Goal: Task Accomplishment & Management: Complete application form

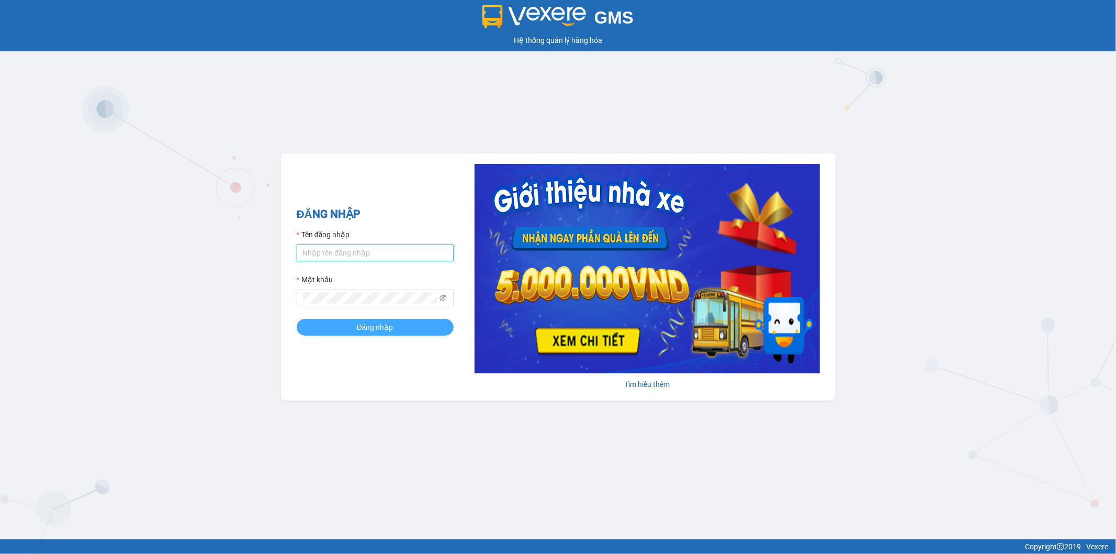
type input "ngotrinh.apq"
click at [396, 326] on button "Đăng nhập" at bounding box center [375, 327] width 157 height 17
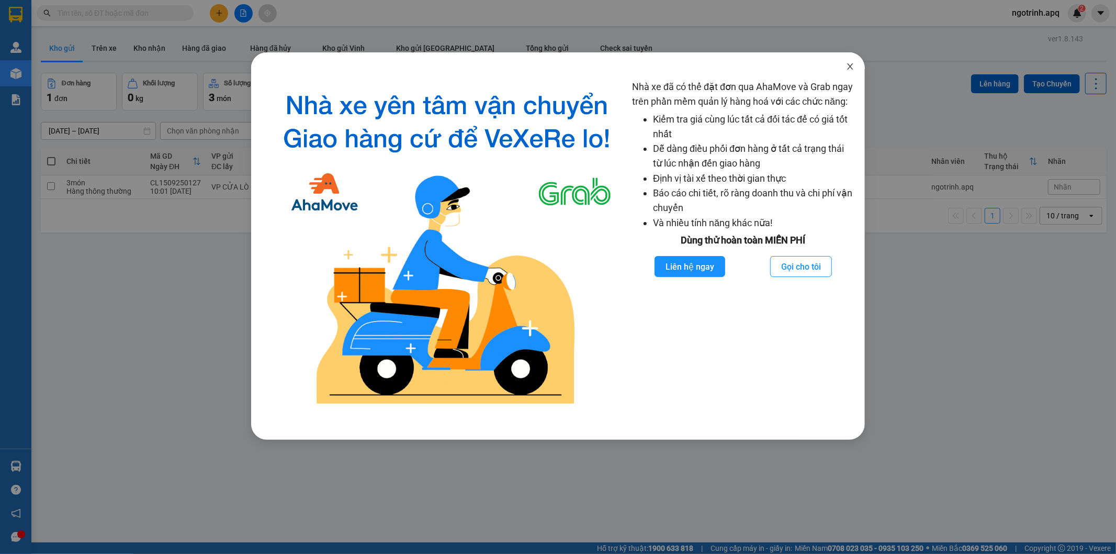
click at [848, 65] on icon "close" at bounding box center [850, 66] width 8 height 8
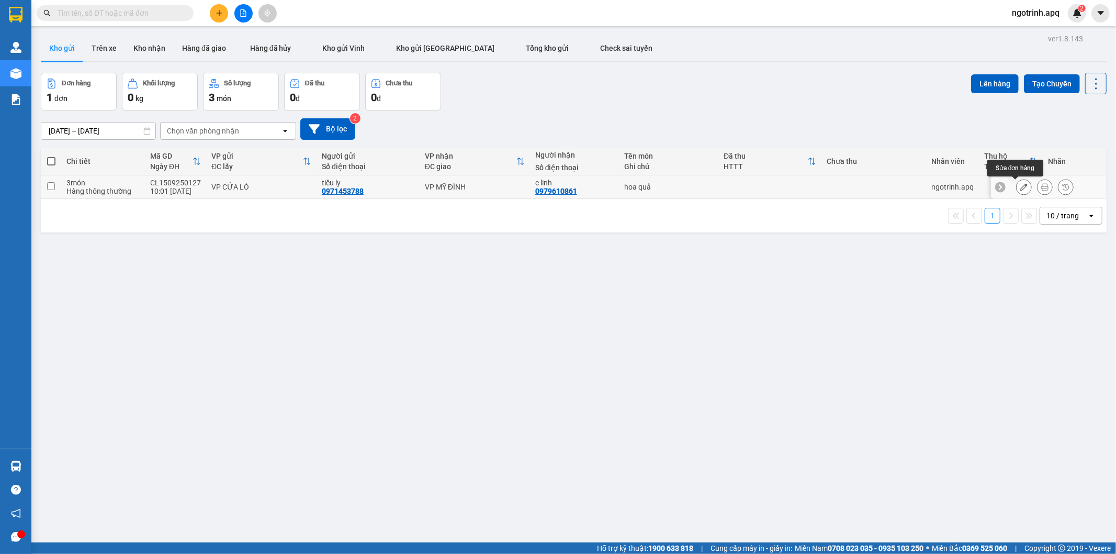
click at [1020, 184] on icon at bounding box center [1023, 186] width 7 height 7
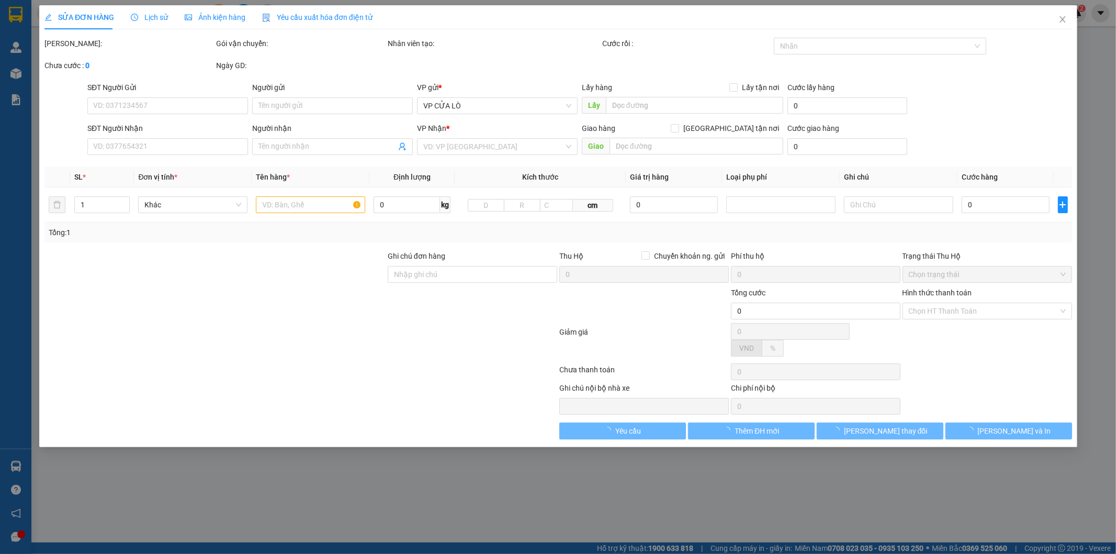
type input "0971453788"
type input "tiểu ly"
type input "0979610861"
type input "c linh"
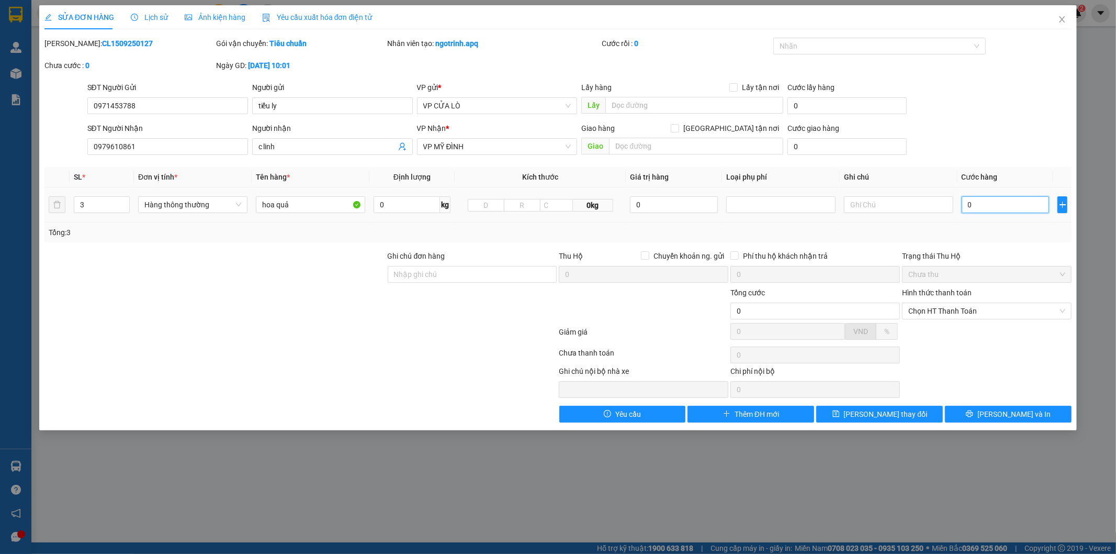
click at [1008, 207] on input "0" at bounding box center [1006, 204] width 88 height 17
type input "1"
type input "12"
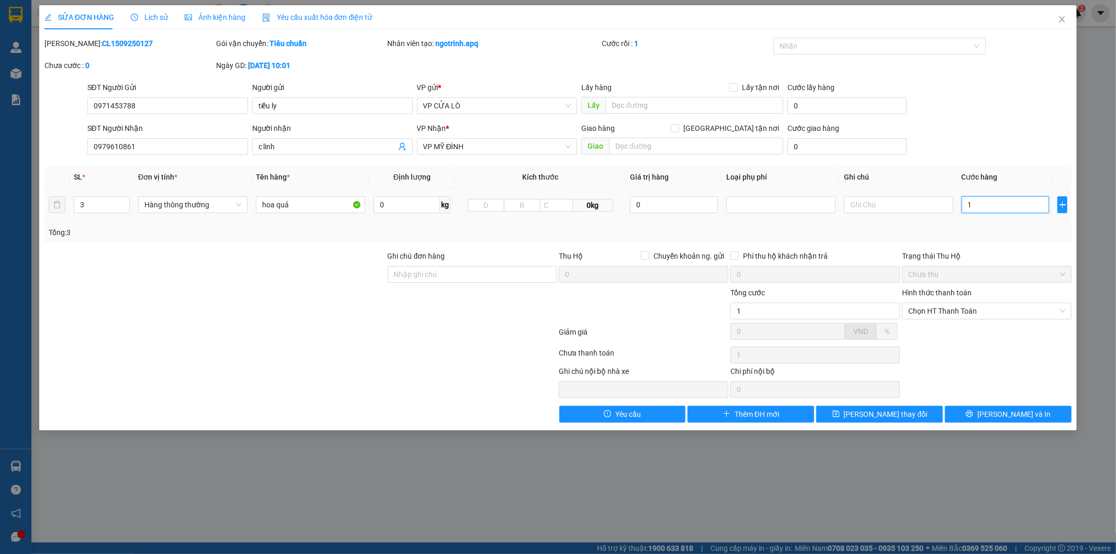
type input "12"
type input "120"
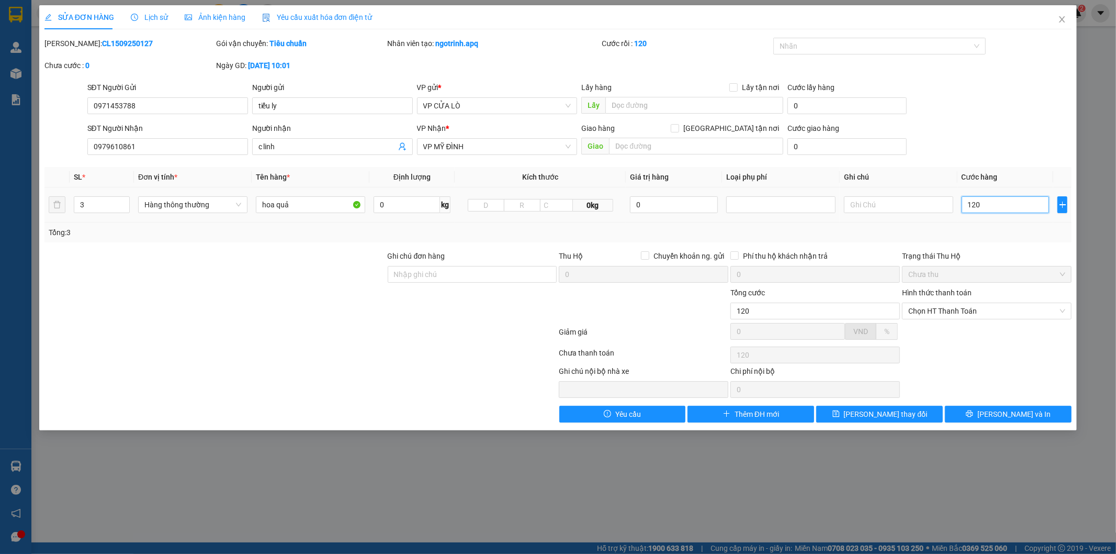
type input "1.200"
type input "12.000"
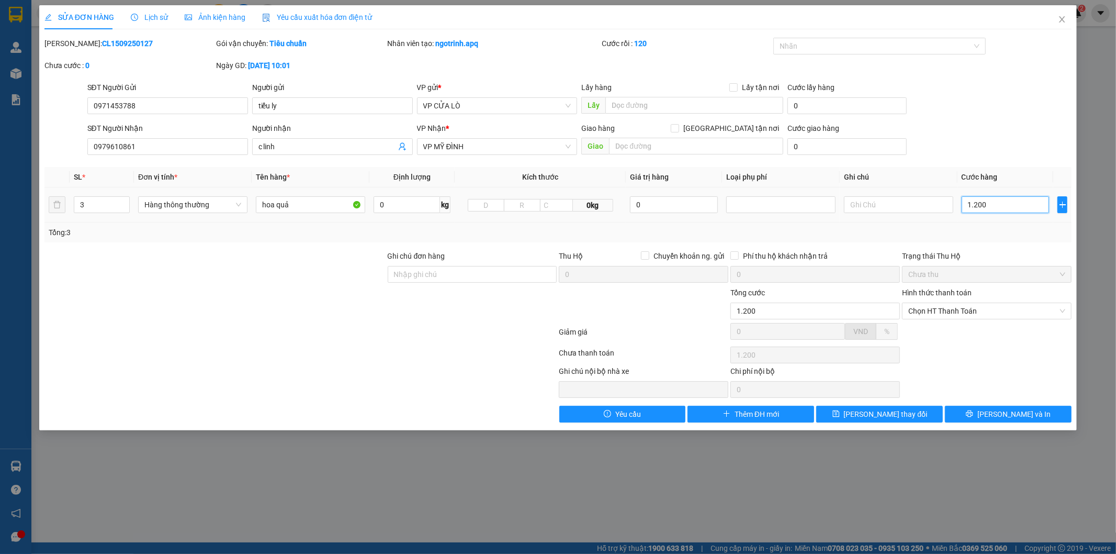
type input "12.000"
type input "120.000"
click at [979, 414] on button "[PERSON_NAME] và In" at bounding box center [1008, 413] width 127 height 17
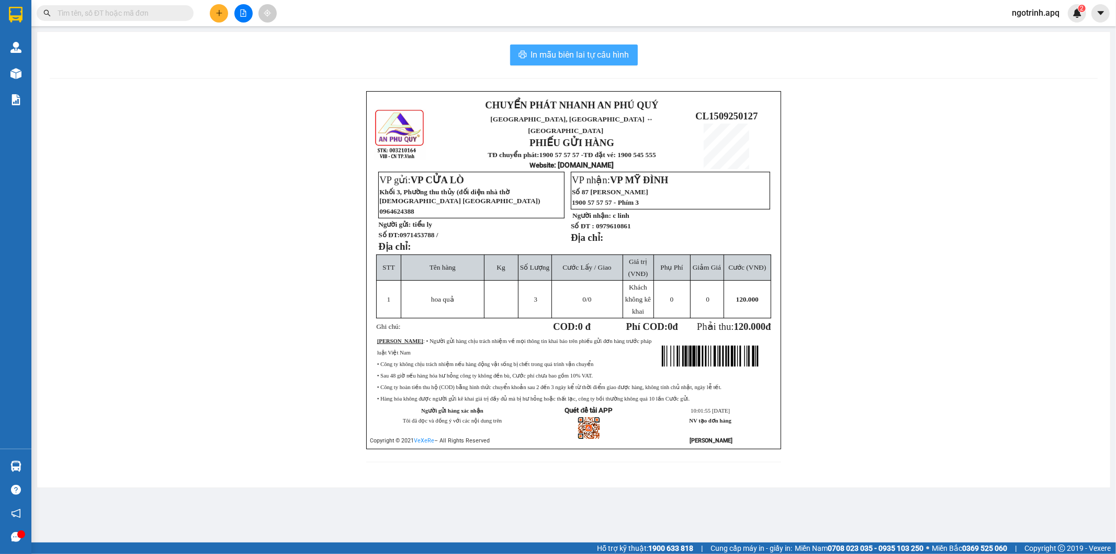
click at [532, 50] on span "In mẫu biên lai tự cấu hình" at bounding box center [580, 54] width 98 height 13
click at [569, 53] on span "In mẫu biên lai tự cấu hình" at bounding box center [580, 54] width 98 height 13
click at [583, 52] on span "In mẫu biên lai tự cấu hình" at bounding box center [580, 54] width 98 height 13
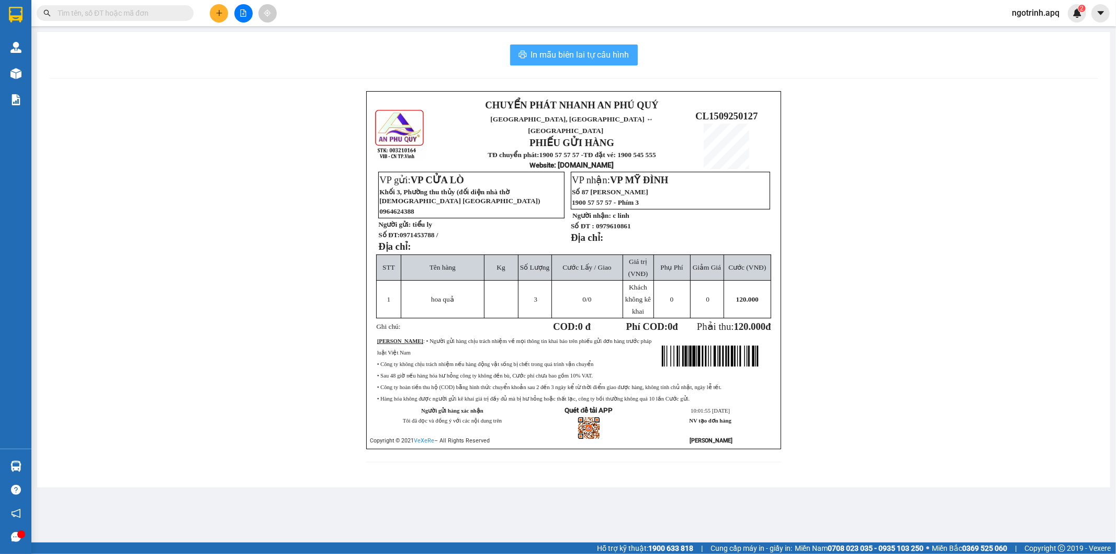
click at [583, 52] on span "In mẫu biên lai tự cấu hình" at bounding box center [580, 54] width 98 height 13
drag, startPoint x: 1115, startPoint y: 244, endPoint x: 686, endPoint y: 158, distance: 437.5
click at [1104, 240] on main "In mẫu biên lai tự cấu hình CHUYỂN PHÁT NHANH AN [GEOGRAPHIC_DATA], [GEOGRAPHIC…" at bounding box center [558, 271] width 1116 height 542
drag, startPoint x: 901, startPoint y: 131, endPoint x: 883, endPoint y: 129, distance: 17.9
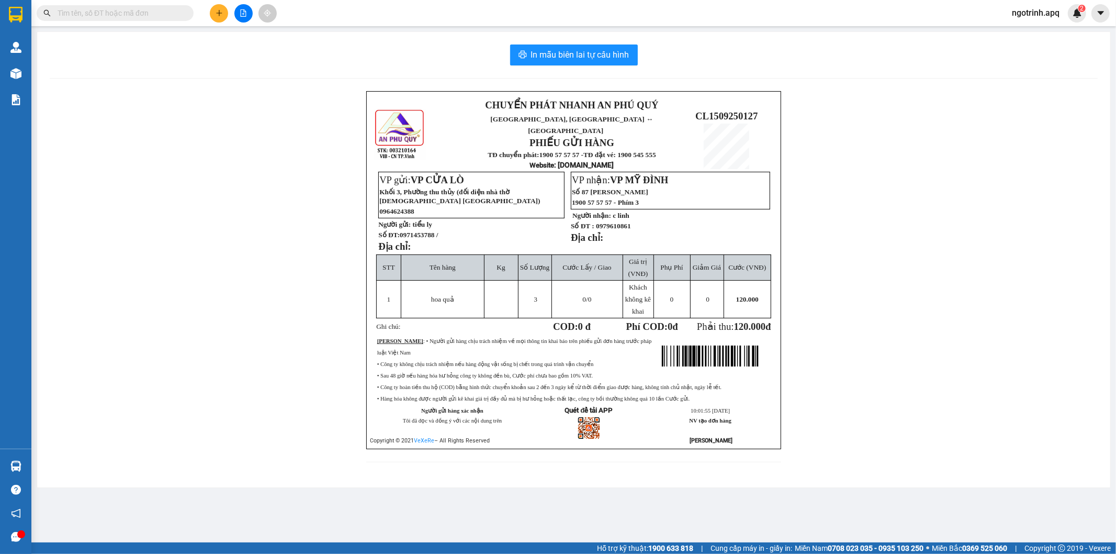
click at [883, 129] on div "CHUYỂN PHÁT NHANH AN PHÚ QUÝ NGHỆ AN, [GEOGRAPHIC_DATA] ↔ [GEOGRAPHIC_DATA] PHI…" at bounding box center [574, 283] width 1048 height 384
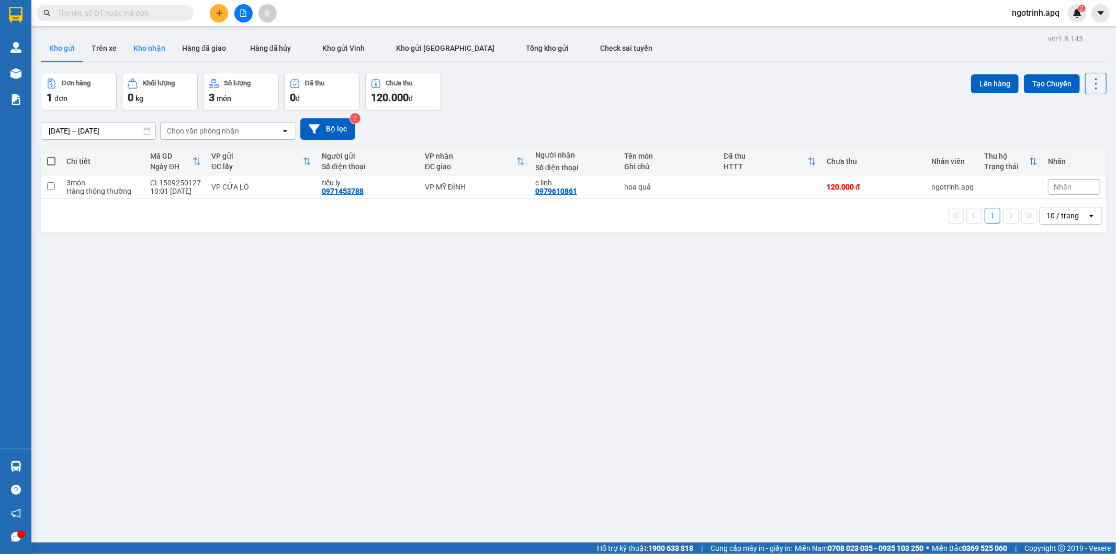
click at [153, 41] on button "Kho nhận" at bounding box center [149, 48] width 49 height 25
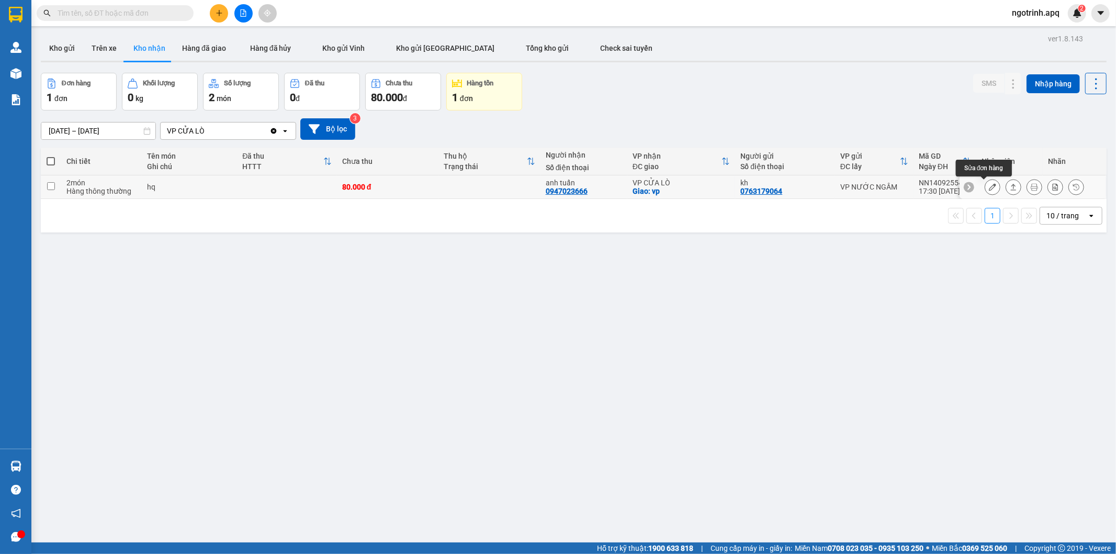
click at [985, 181] on button at bounding box center [992, 187] width 15 height 18
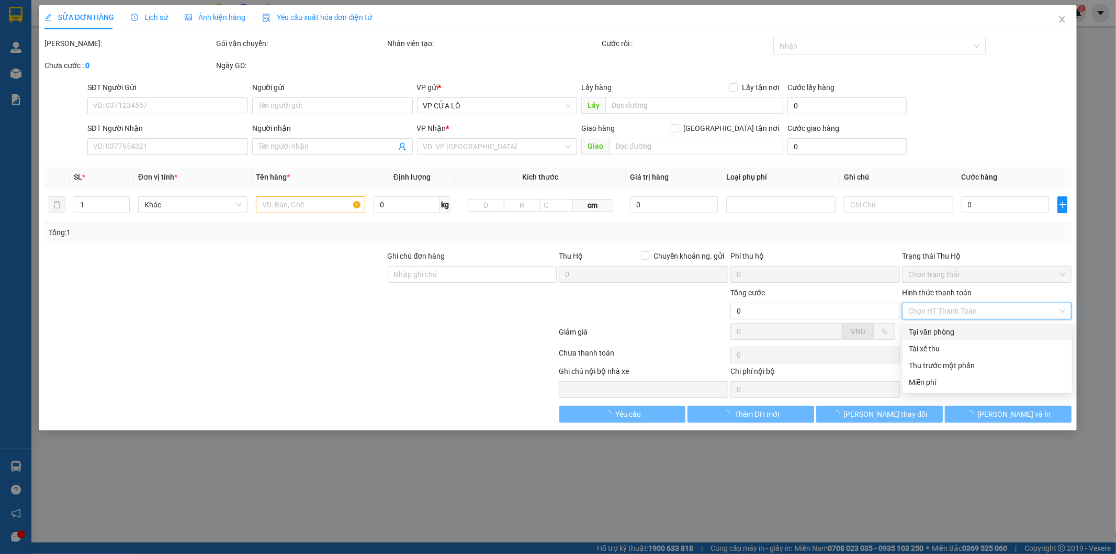
click at [956, 311] on input "Hình thức thanh toán" at bounding box center [983, 311] width 150 height 16
click at [944, 326] on div "Tại văn phòng" at bounding box center [987, 332] width 157 height 12
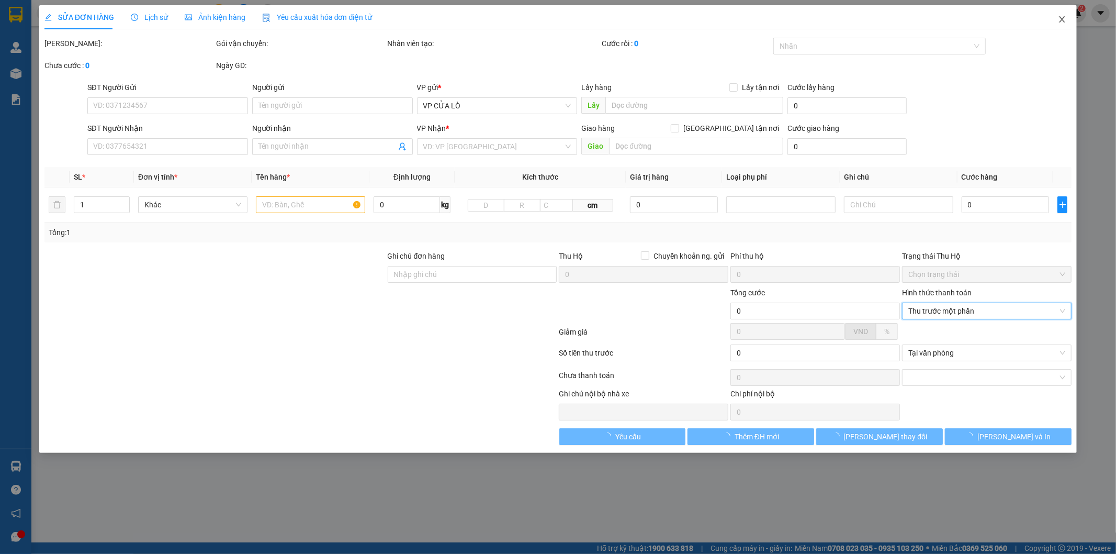
click at [1063, 15] on span "Close" at bounding box center [1061, 19] width 29 height 29
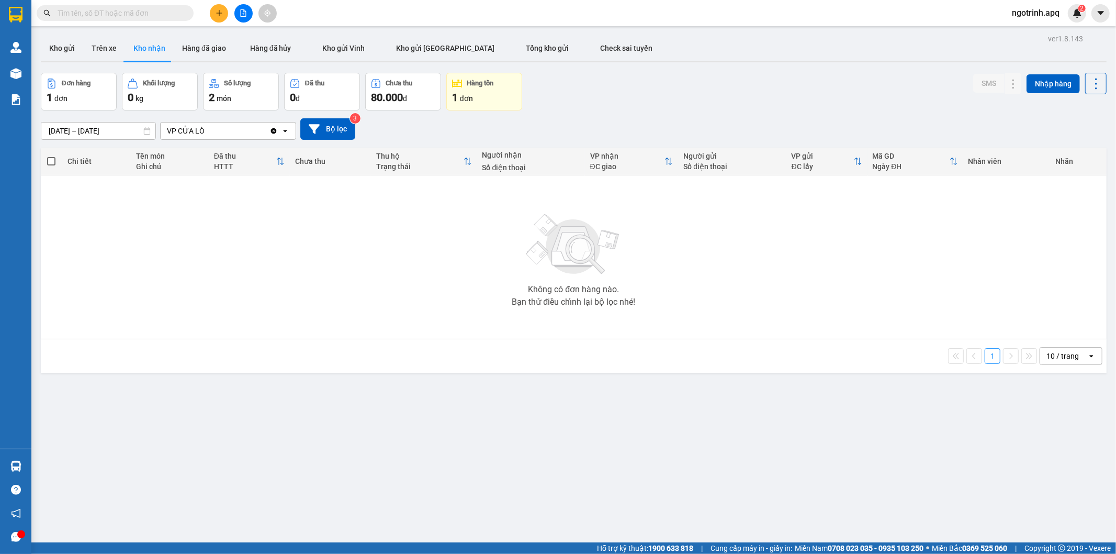
click at [145, 50] on button "Kho nhận" at bounding box center [149, 48] width 49 height 25
click at [119, 8] on input "text" at bounding box center [119, 13] width 123 height 12
click at [64, 90] on div "1 đơn" at bounding box center [79, 97] width 64 height 15
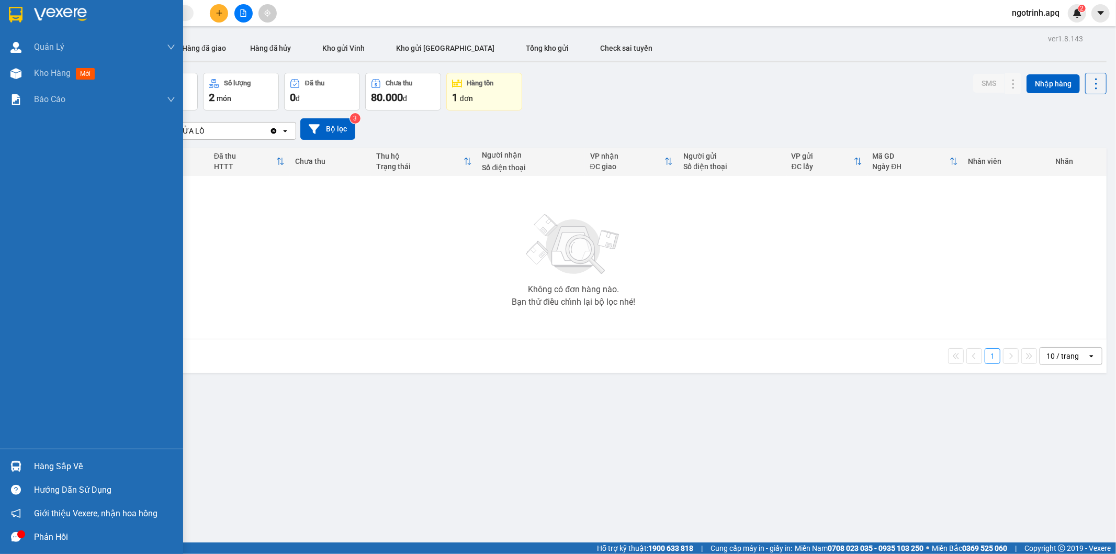
click at [17, 461] on img at bounding box center [15, 465] width 11 height 11
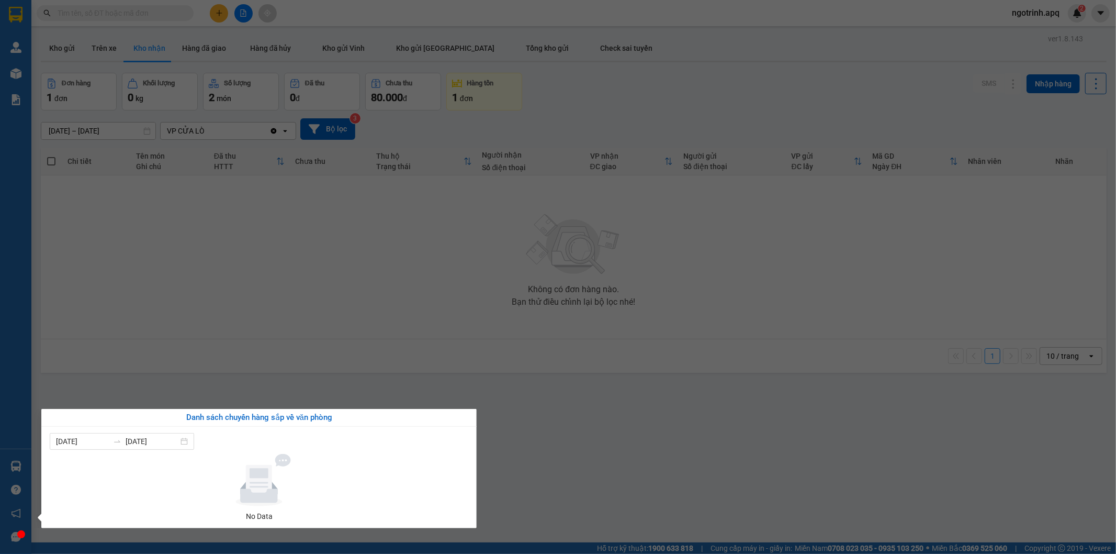
click at [297, 294] on section "Kết quả tìm kiếm ( 0 ) Bộ lọc No Data ngotrinh.apq 2 Quản [PERSON_NAME] lý thu …" at bounding box center [558, 277] width 1116 height 554
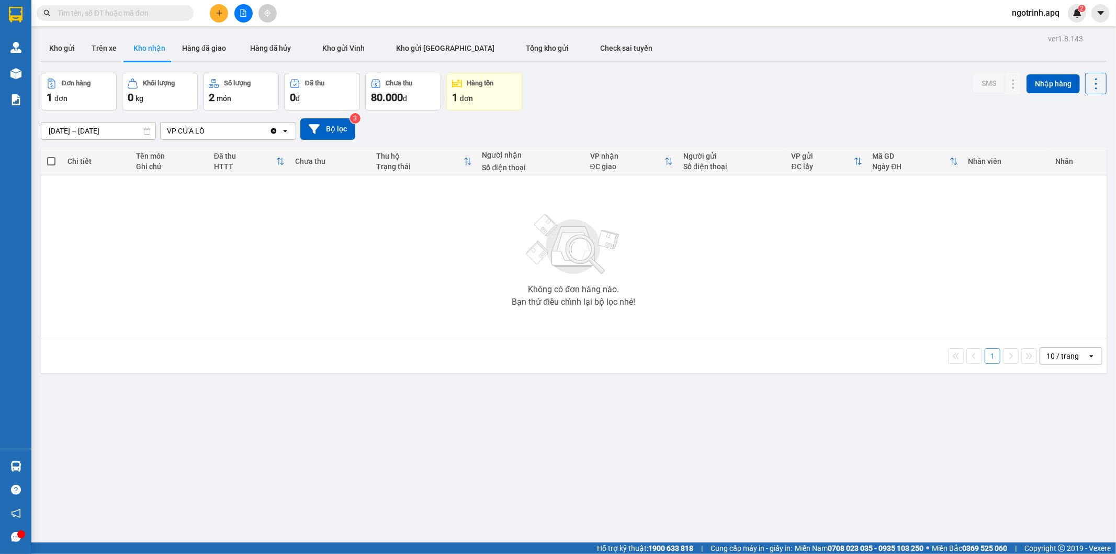
click at [164, 14] on input "text" at bounding box center [119, 13] width 123 height 12
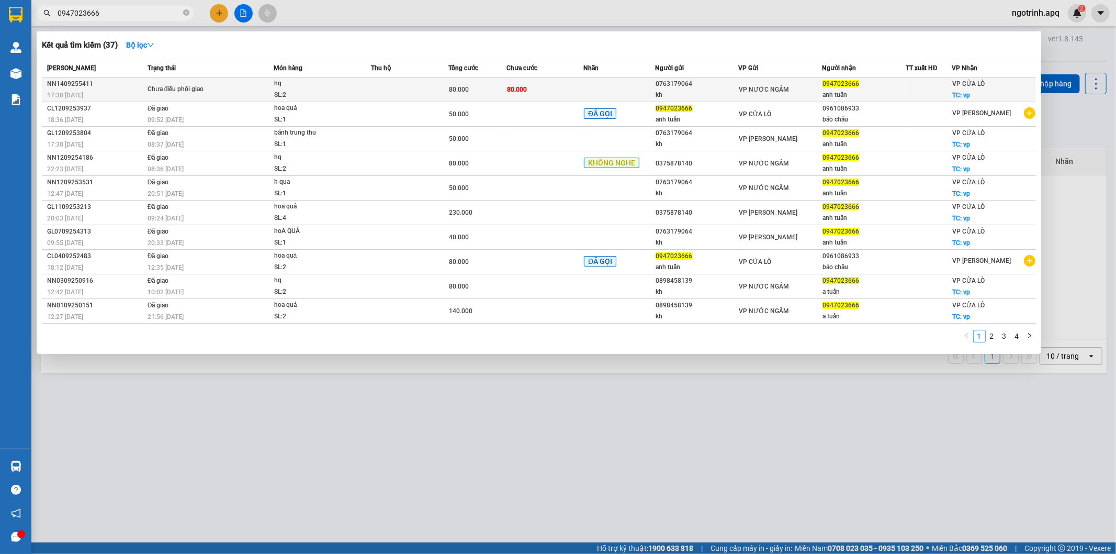
type input "0947023666"
click at [430, 80] on td at bounding box center [409, 89] width 77 height 25
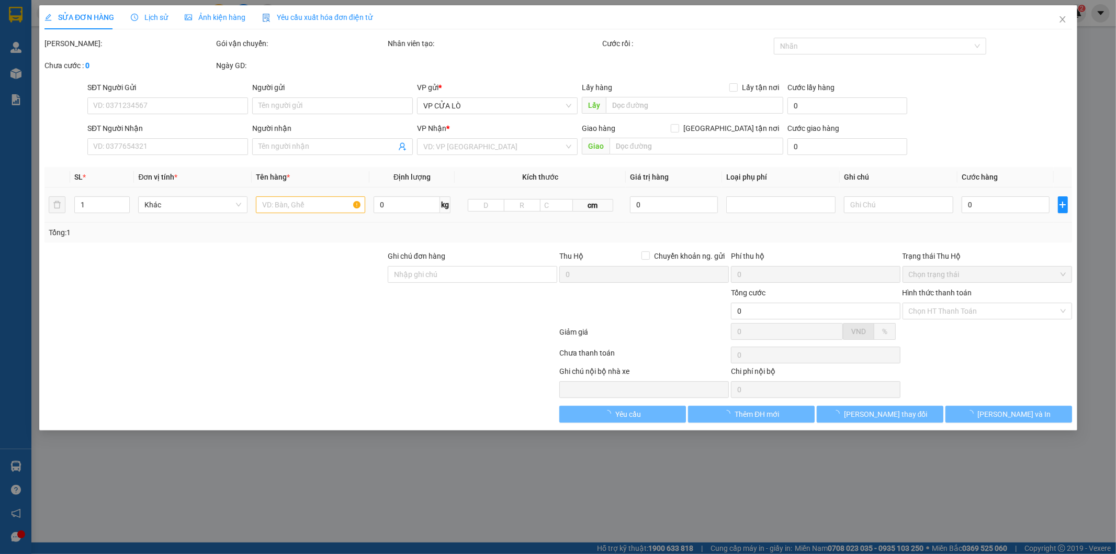
type input "0763179064"
type input "kh"
type input "0947023666"
type input "anh tuấn"
checkbox input "true"
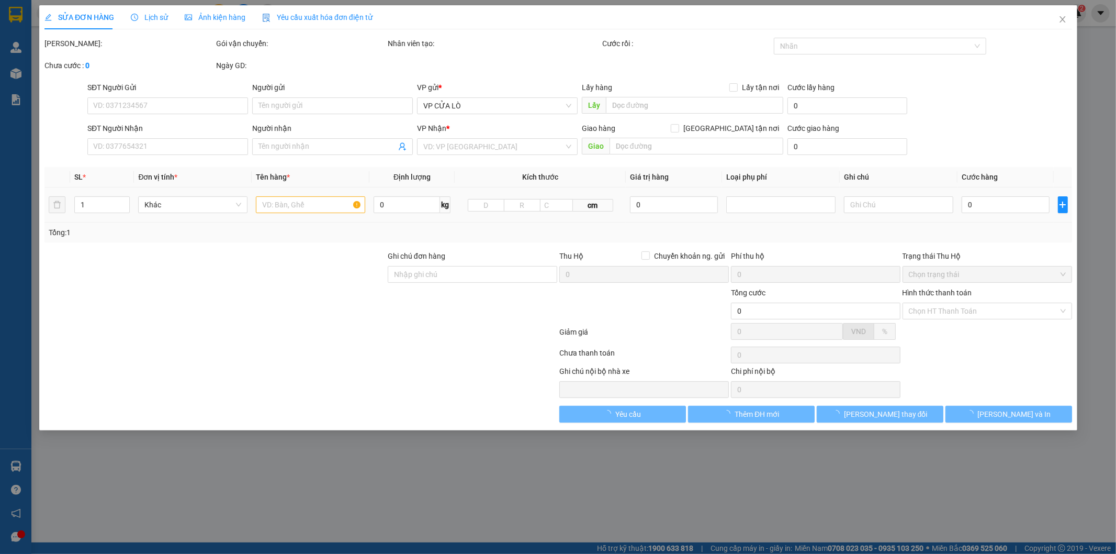
type input "vp"
type input "80.000"
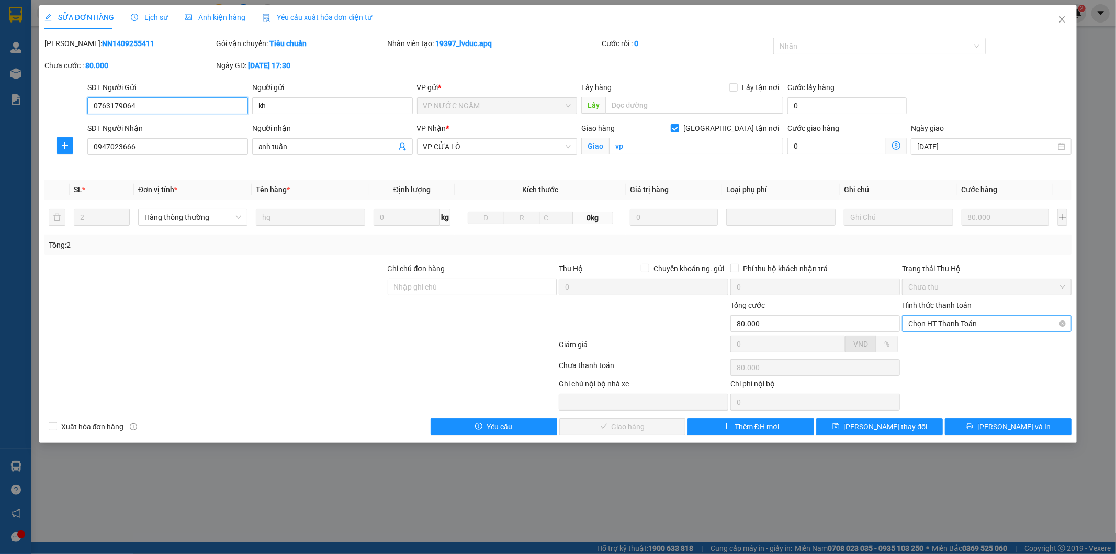
click at [958, 328] on span "Chọn HT Thanh Toán" at bounding box center [986, 323] width 157 height 16
click at [950, 343] on div "Tại văn phòng" at bounding box center [987, 345] width 157 height 12
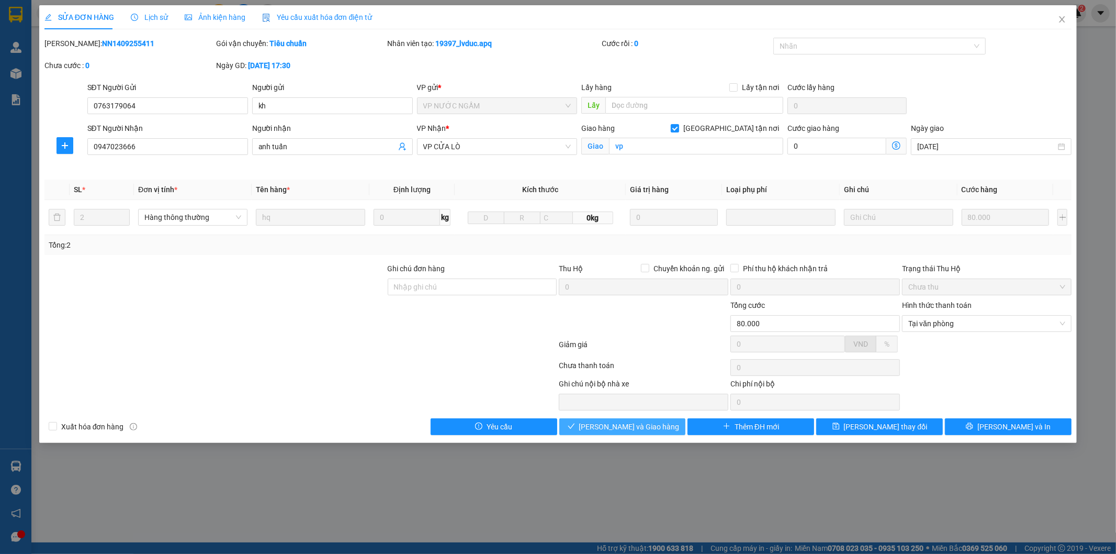
click at [621, 425] on span "[PERSON_NAME] và Giao hàng" at bounding box center [629, 427] width 100 height 12
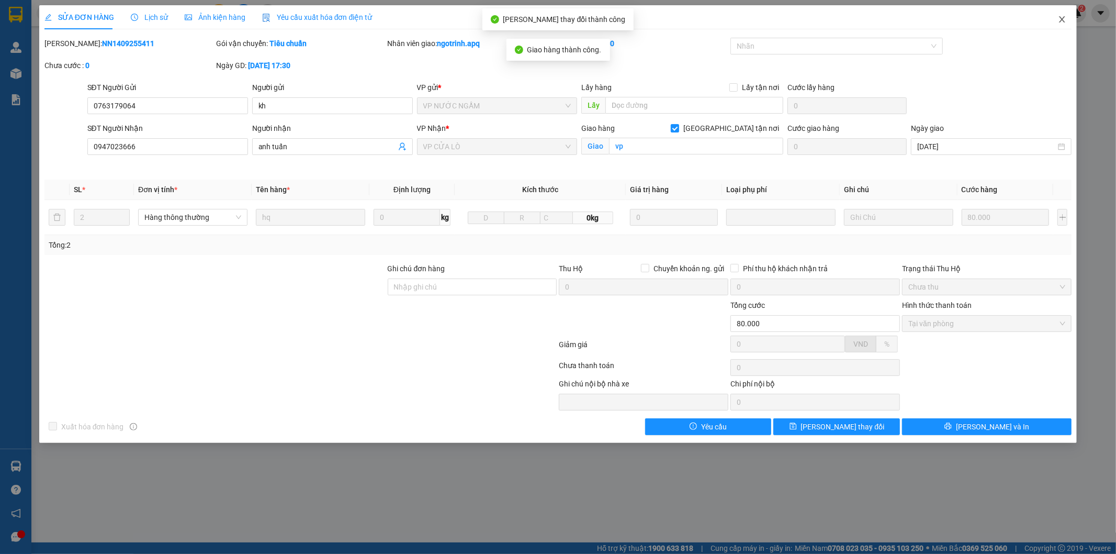
click at [1062, 14] on span "Close" at bounding box center [1061, 19] width 29 height 29
